Goal: Information Seeking & Learning: Learn about a topic

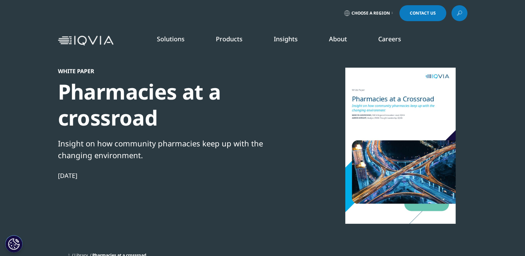
click at [372, 10] on span "Choose a Region" at bounding box center [371, 13] width 39 height 6
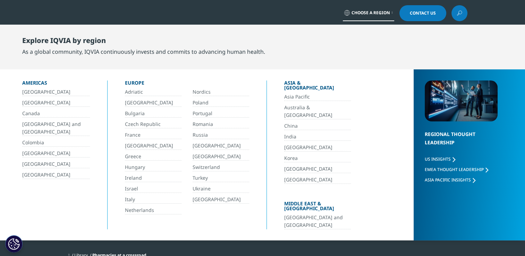
click at [205, 100] on link "Poland" at bounding box center [221, 103] width 57 height 8
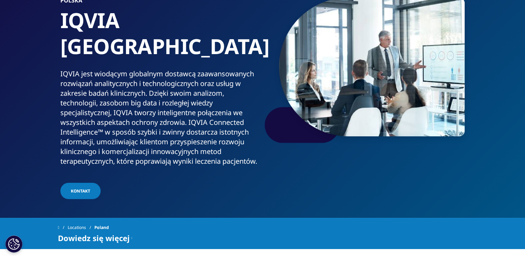
scroll to position [69, 0]
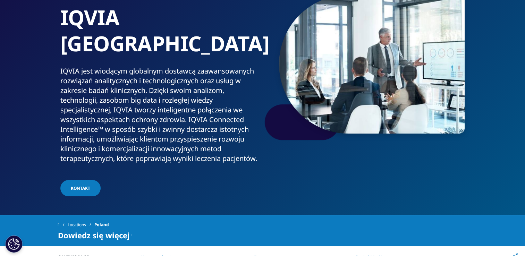
click at [217, 159] on div "Raporty IQVIA Institute Zapoznaj się z najnowszymi materiałami przygotowanymi p…" at bounding box center [250, 86] width 148 height 173
click at [46, 167] on link "DOWIEDZ SIĘ WIĘCEJ" at bounding box center [87, 170] width 148 height 6
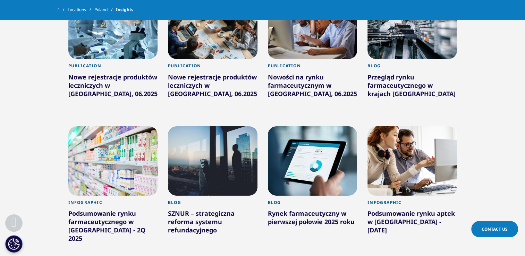
scroll to position [521, 0]
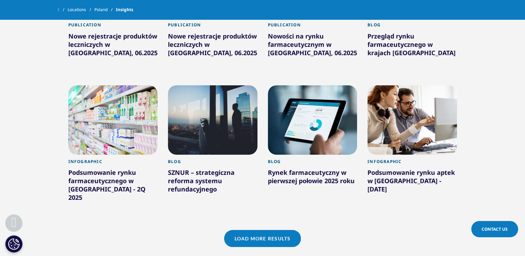
click at [267, 233] on link "Load More Results" at bounding box center [262, 238] width 77 height 17
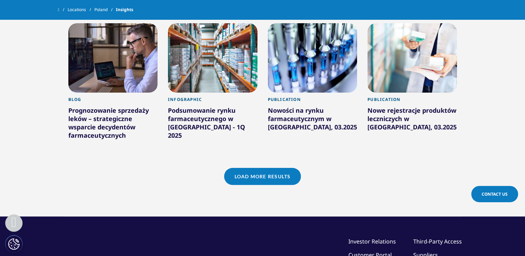
scroll to position [1007, 0]
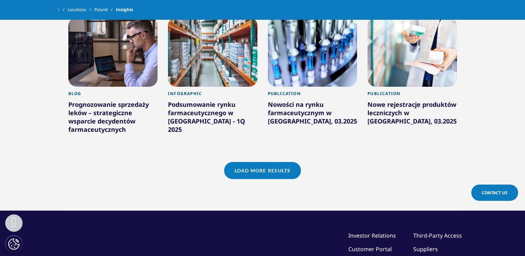
click at [274, 163] on link "Load More Results" at bounding box center [262, 170] width 77 height 17
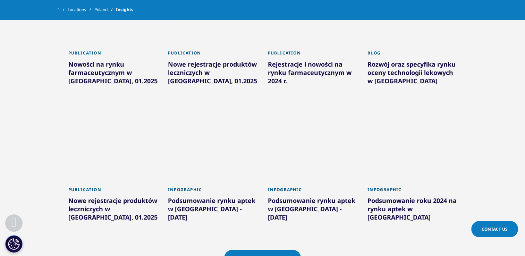
scroll to position [1354, 0]
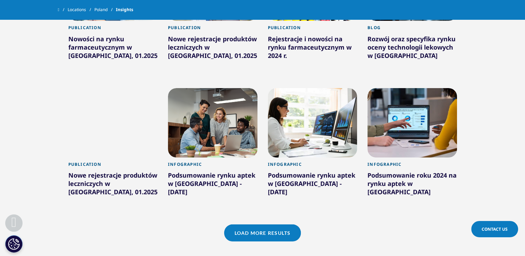
click at [244, 225] on link "Load More Results" at bounding box center [262, 233] width 77 height 17
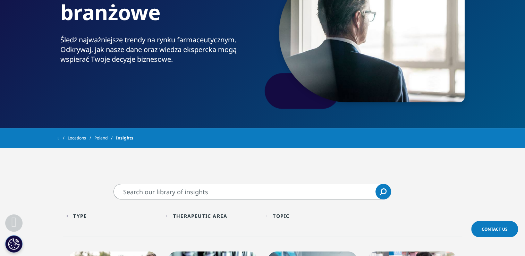
scroll to position [139, 0]
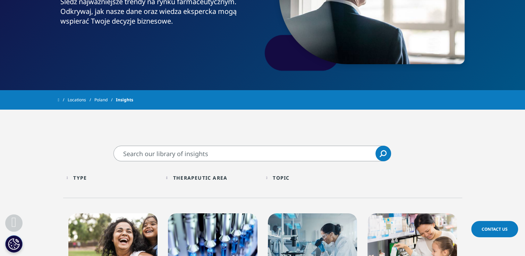
click at [208, 151] on input "Wyszukaj" at bounding box center [253, 154] width 278 height 16
type input "rynek farmaceutyczny"
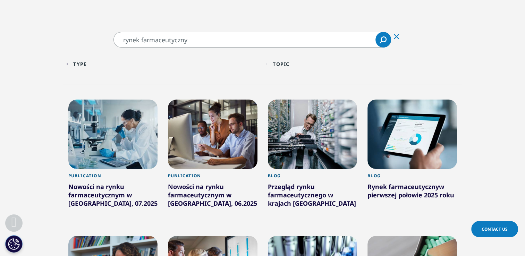
scroll to position [312, 0]
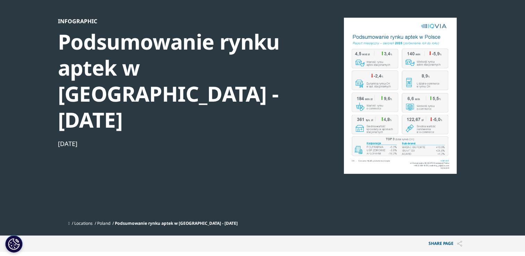
scroll to position [35, 0]
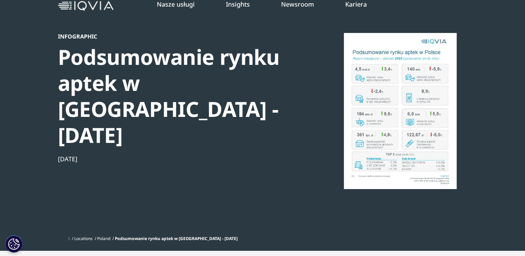
click at [409, 117] on div at bounding box center [401, 111] width 134 height 156
click at [422, 124] on div at bounding box center [401, 111] width 134 height 156
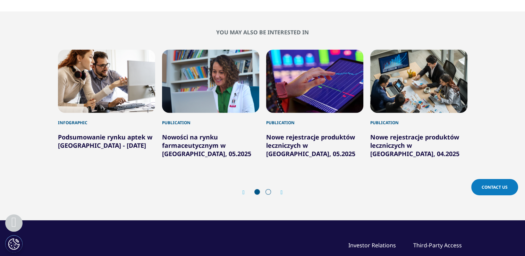
scroll to position [243, 0]
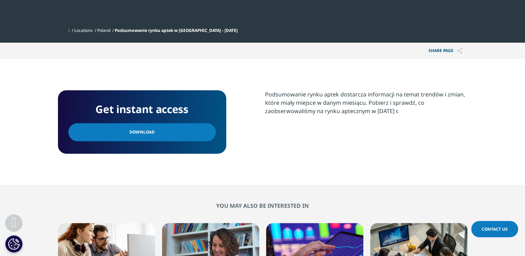
click at [163, 123] on link "Download" at bounding box center [142, 132] width 148 height 18
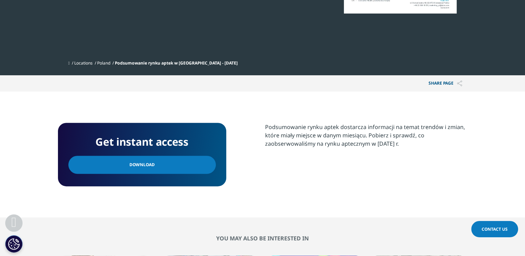
scroll to position [382, 0]
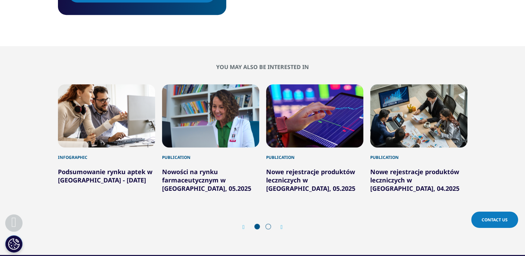
click at [113, 91] on div "1 / 6" at bounding box center [106, 115] width 97 height 63
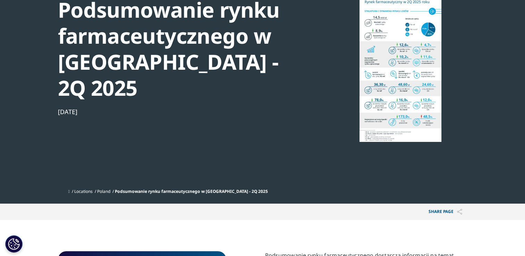
scroll to position [174, 0]
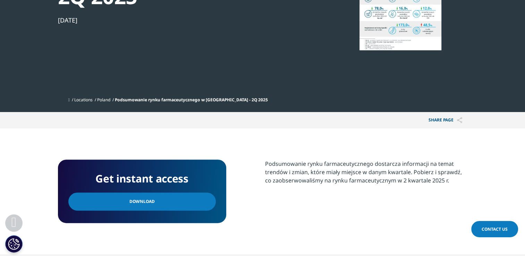
click at [176, 193] on link "Download" at bounding box center [142, 202] width 148 height 18
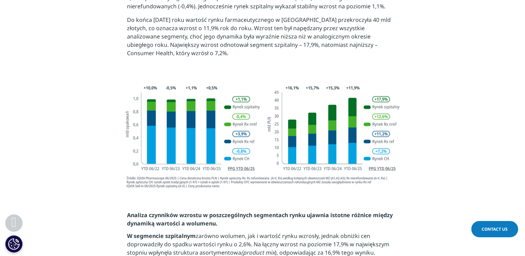
scroll to position [312, 0]
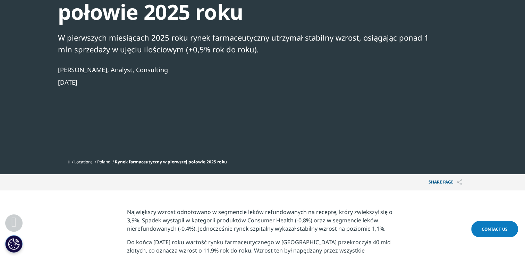
scroll to position [208, 0]
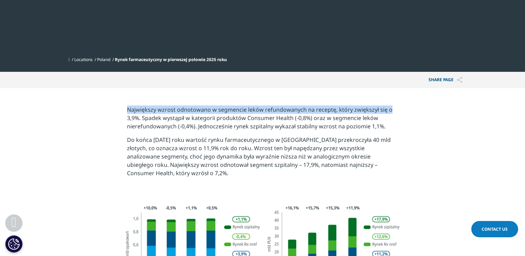
drag, startPoint x: 127, startPoint y: 103, endPoint x: 389, endPoint y: 114, distance: 262.7
click at [389, 114] on section "Największy wzrost odnotowano w segmencie leków refundowanych na receptę, który …" at bounding box center [262, 144] width 525 height 112
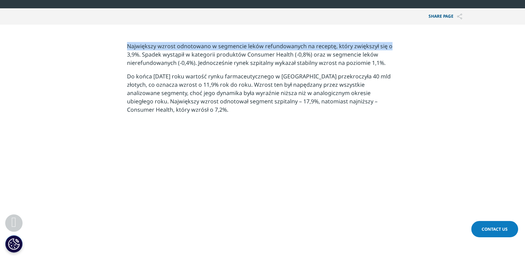
scroll to position [278, 0]
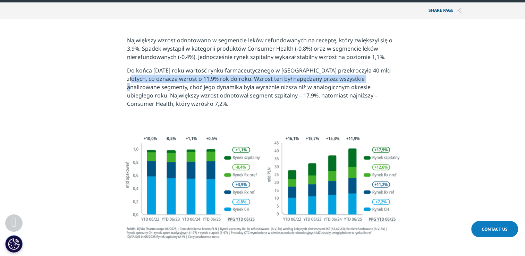
drag, startPoint x: 387, startPoint y: 70, endPoint x: 347, endPoint y: 75, distance: 39.9
click at [347, 75] on p "Do końca czerwca 2025 roku wartość rynku farmaceutycznego w Polsce przekroczyła…" at bounding box center [262, 89] width 271 height 47
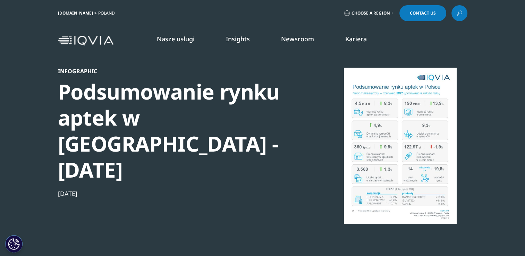
click at [363, 123] on div at bounding box center [401, 146] width 134 height 156
click at [48, 236] on link "DOWIEDZ SIĘ WIĘCEJ" at bounding box center [87, 239] width 148 height 6
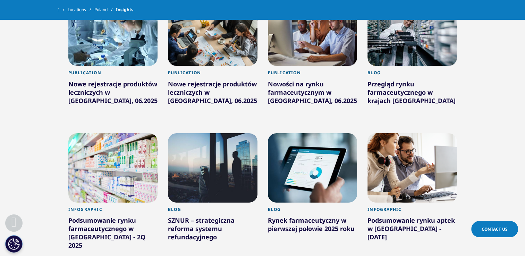
scroll to position [486, 0]
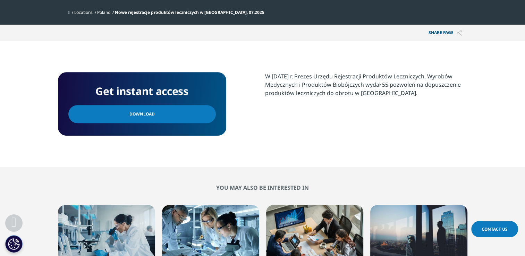
scroll to position [208, 0]
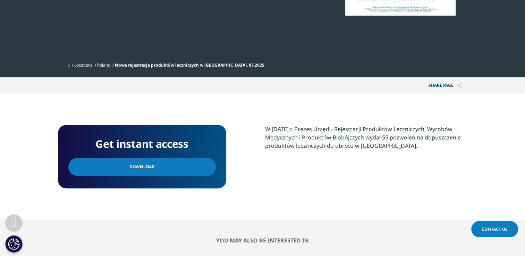
drag, startPoint x: 168, startPoint y: 141, endPoint x: 185, endPoint y: 146, distance: 17.0
click at [168, 158] on link "Download" at bounding box center [142, 167] width 148 height 18
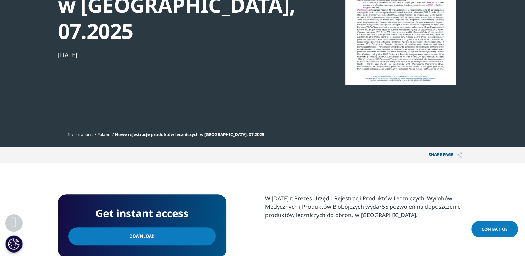
scroll to position [0, 0]
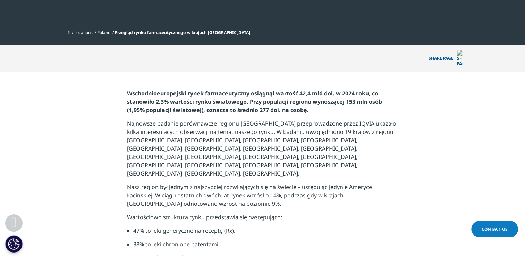
scroll to position [243, 0]
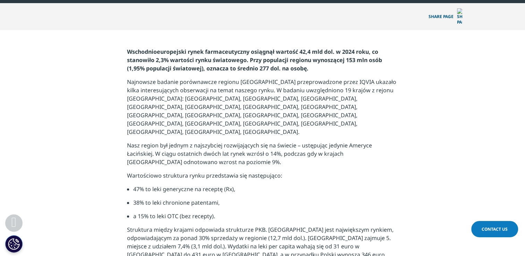
click at [307, 141] on p "Nasz region był jednym z najszybciej rozwijających się na świecie – ustępując j…" at bounding box center [262, 156] width 271 height 30
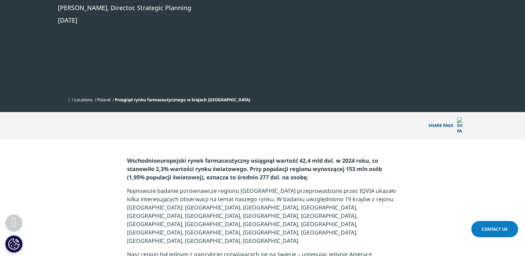
scroll to position [104, 0]
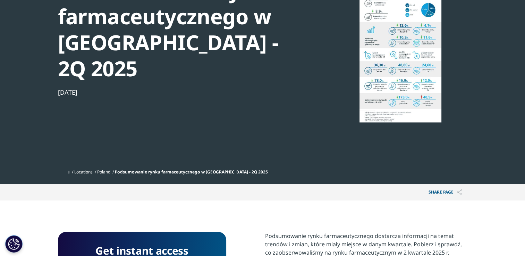
scroll to position [139, 0]
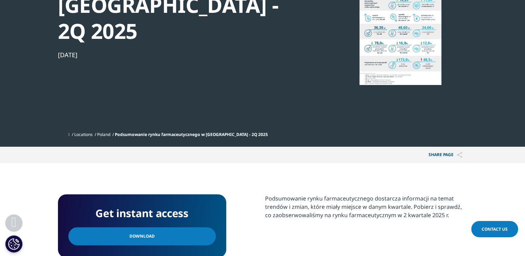
click at [149, 233] on span "Download" at bounding box center [142, 237] width 25 height 8
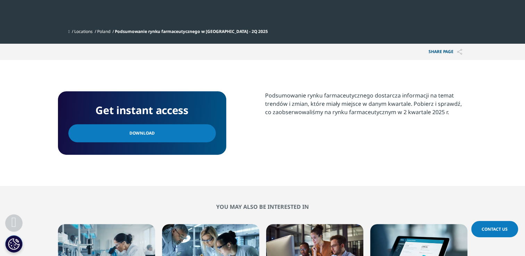
scroll to position [174, 0]
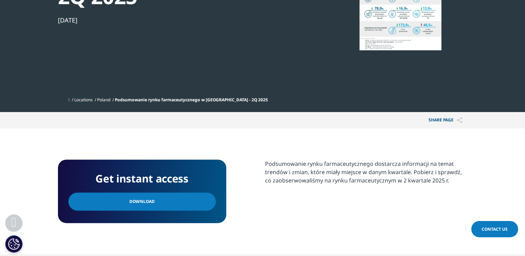
click at [164, 193] on link "Download" at bounding box center [142, 202] width 148 height 18
